Goal: Navigation & Orientation: Find specific page/section

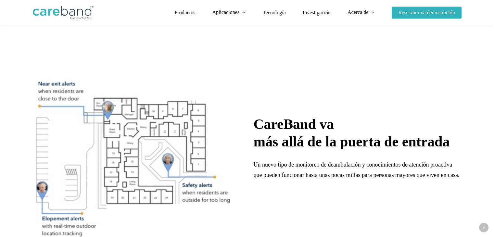
scroll to position [0, 47]
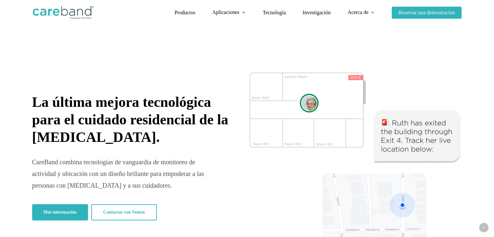
scroll to position [66, 0]
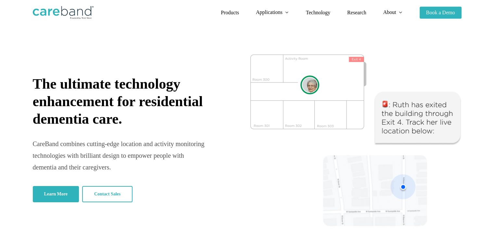
scroll to position [18, 0]
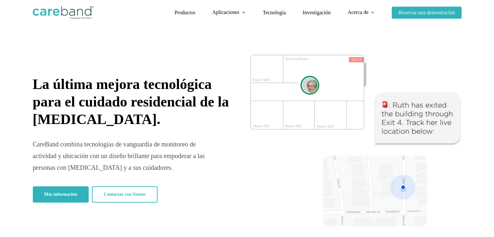
click at [199, 183] on div "La última mejora tecnológica para el cuidado residencial de la demencia. CareBa…" at bounding box center [138, 141] width 211 height 130
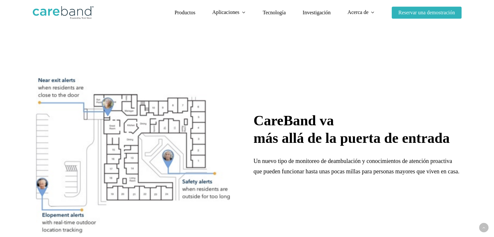
scroll to position [333, 0]
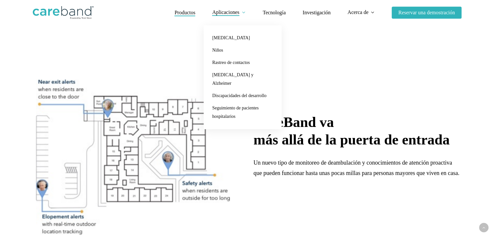
click at [193, 13] on font "Productos" at bounding box center [185, 13] width 21 height 6
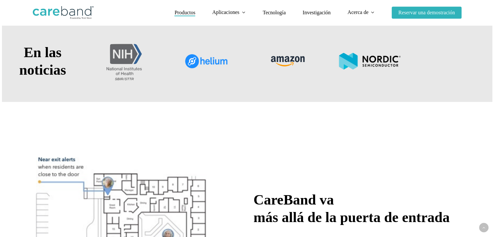
scroll to position [242, 0]
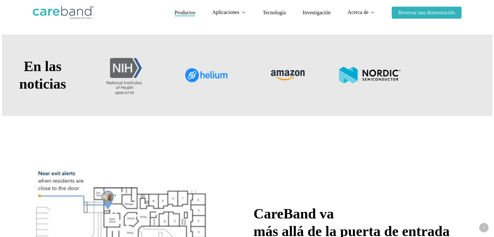
click at [194, 12] on font "Productos" at bounding box center [185, 13] width 21 height 6
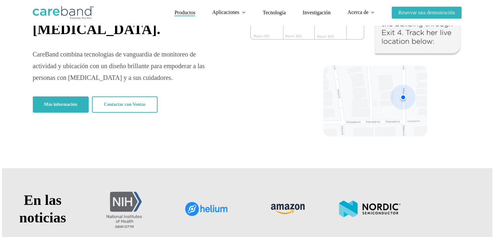
scroll to position [0, 0]
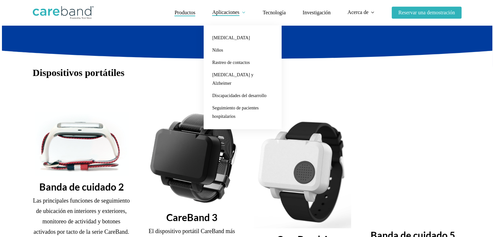
scroll to position [109, 0]
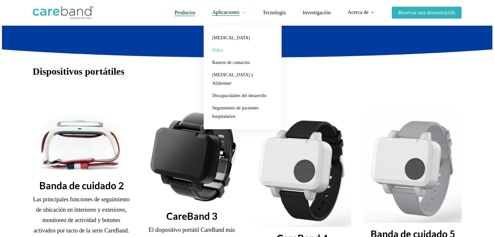
click at [216, 49] on font "Niños" at bounding box center [217, 50] width 11 height 5
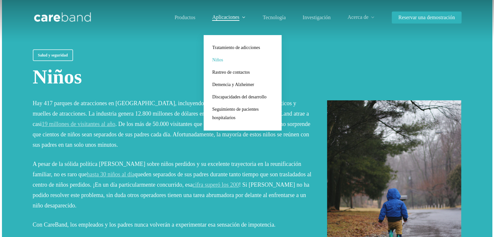
click at [242, 22] on li "Aplicaciones Tratamiento de adicciones Niños Rastreo de contactos Demencia y Al…" at bounding box center [229, 17] width 51 height 35
